Goal: Transaction & Acquisition: Purchase product/service

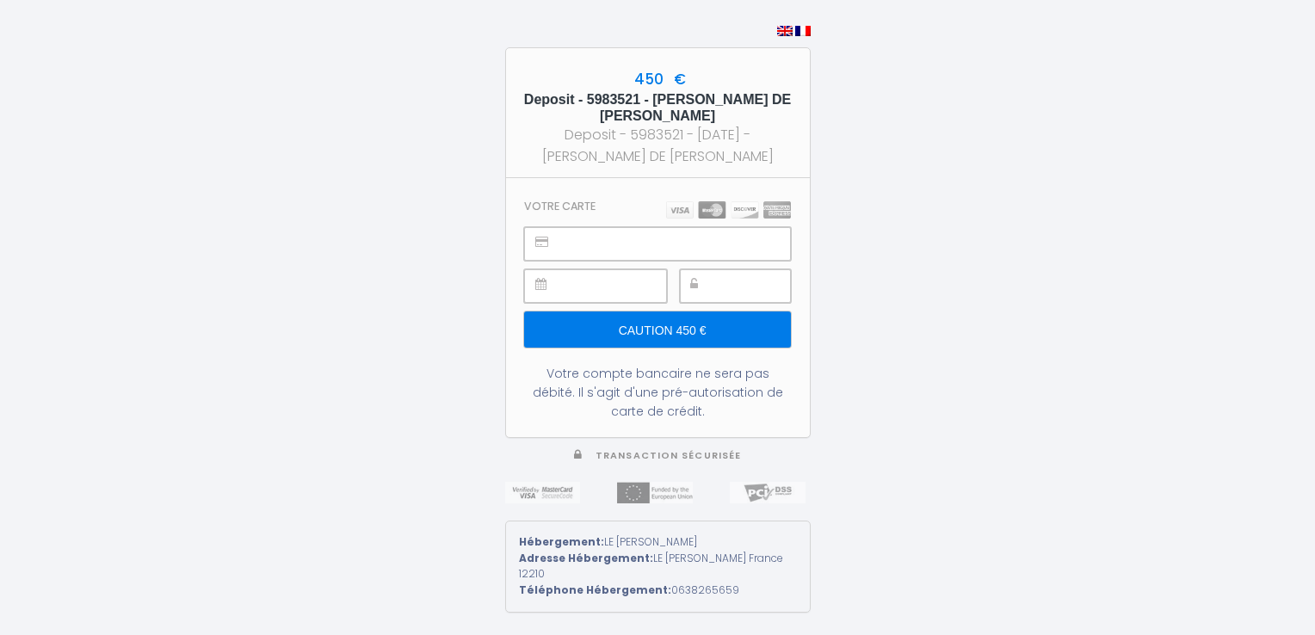
click at [559, 285] on div at bounding box center [595, 286] width 142 height 34
click at [537, 284] on icon at bounding box center [540, 284] width 11 height 12
click at [713, 287] on div at bounding box center [735, 286] width 111 height 34
click at [682, 325] on input "Caution 450 €" at bounding box center [657, 330] width 266 height 36
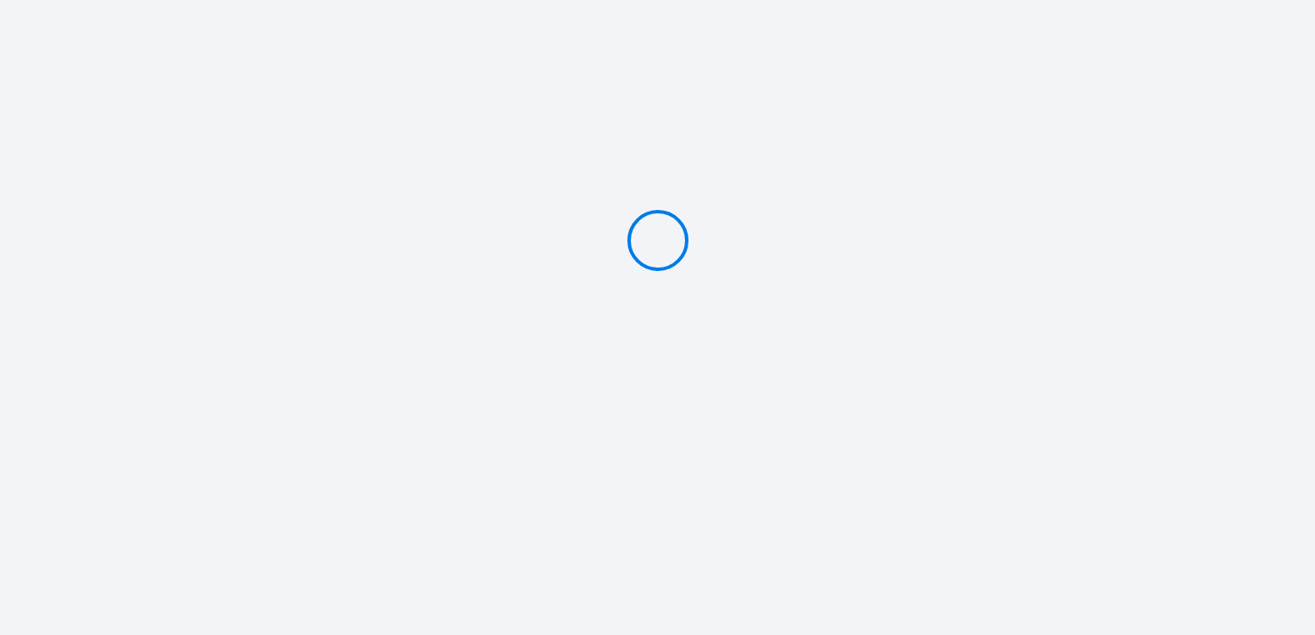
type input "Caution 450 €"
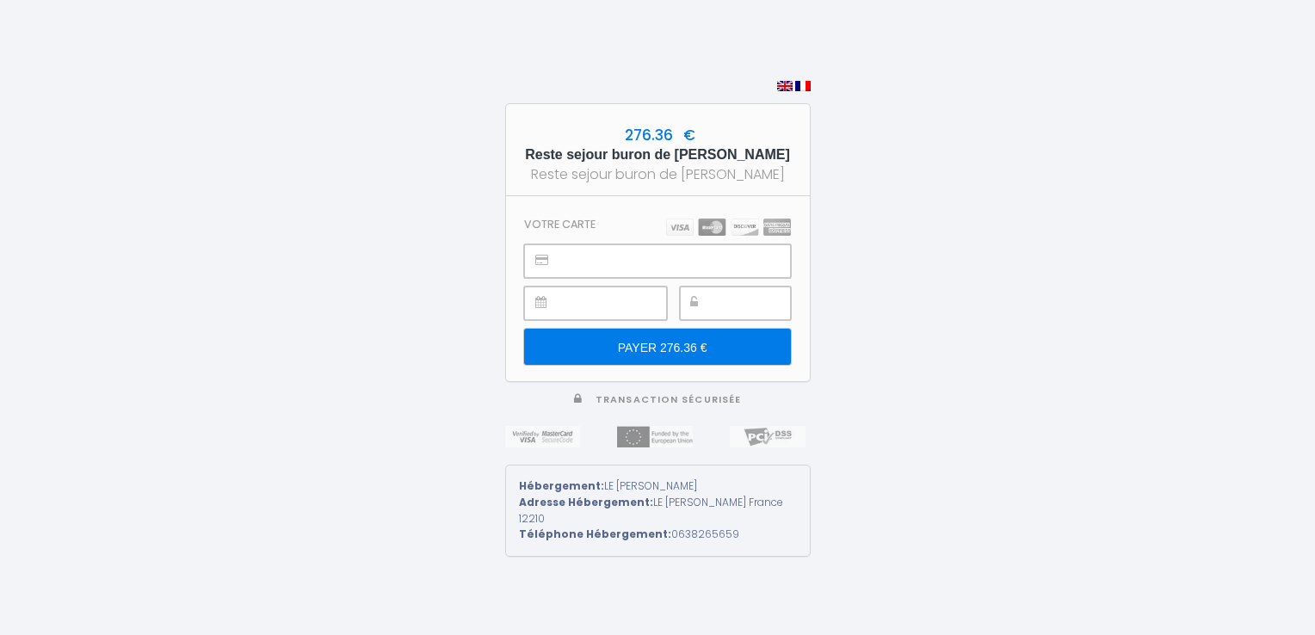
click at [709, 306] on div at bounding box center [735, 304] width 111 height 34
click at [681, 343] on input "PAYER 276.36 €" at bounding box center [657, 347] width 266 height 36
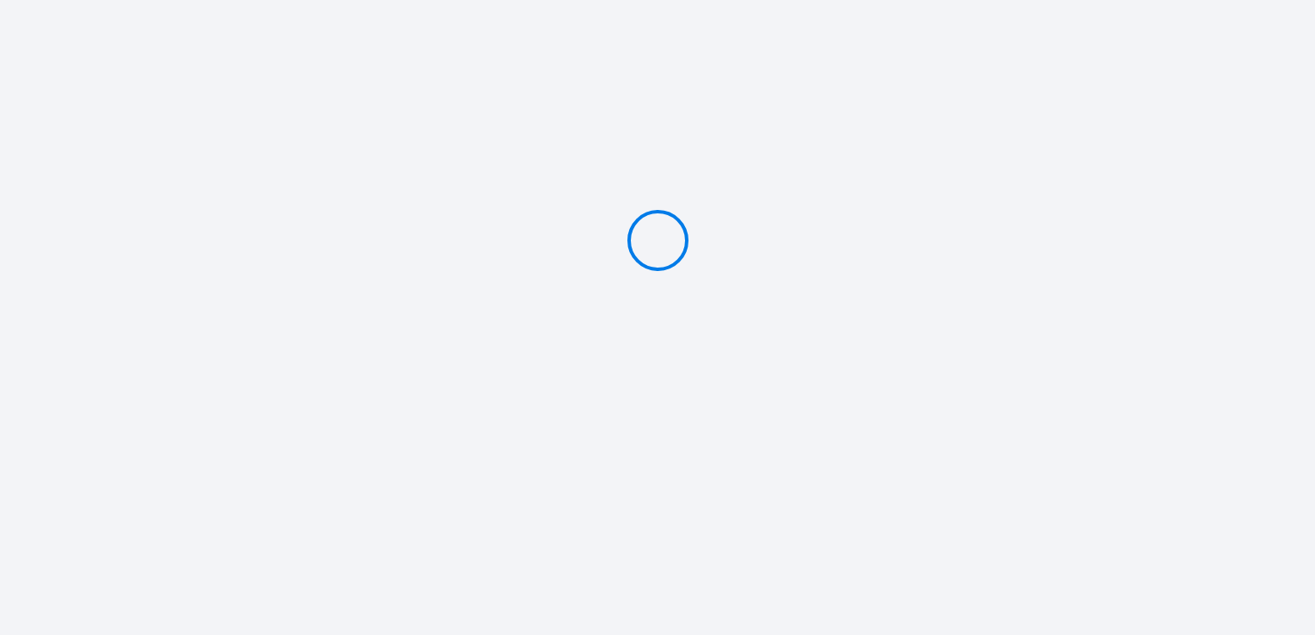
type input "PAYER 276.36 €"
